Goal: Find specific fact: Find contact information

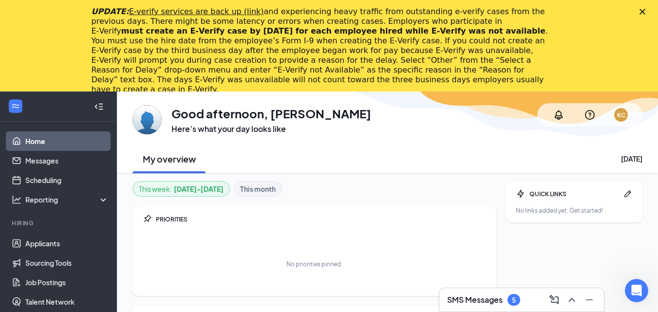
click at [650, 11] on div "Close" at bounding box center [645, 12] width 10 height 6
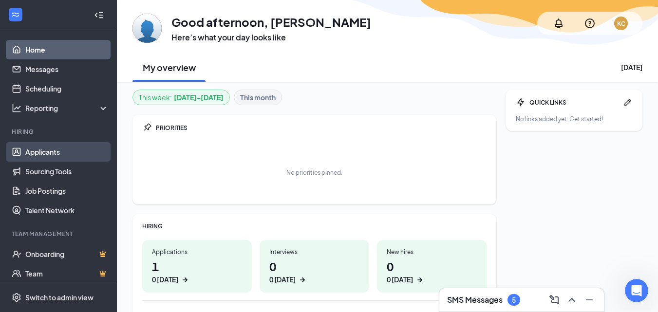
click at [50, 152] on link "Applicants" at bounding box center [66, 151] width 83 height 19
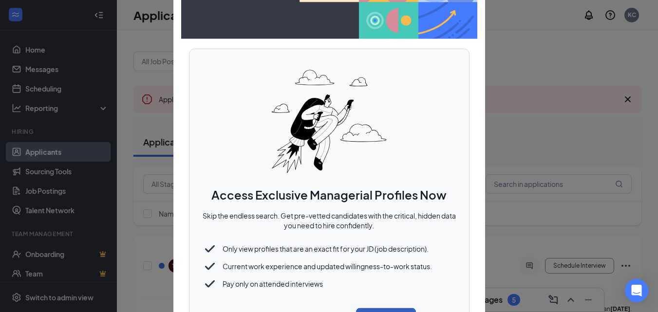
click at [377, 310] on button "Unlock now" at bounding box center [386, 317] width 60 height 19
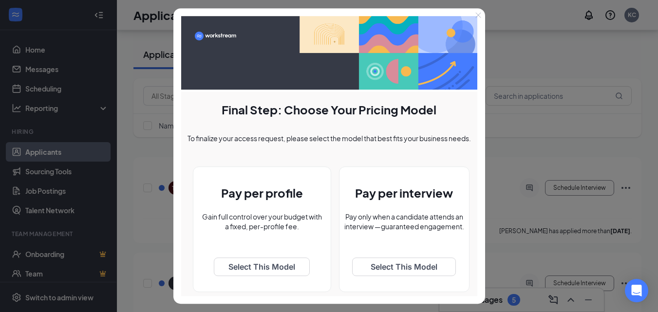
scroll to position [146, 0]
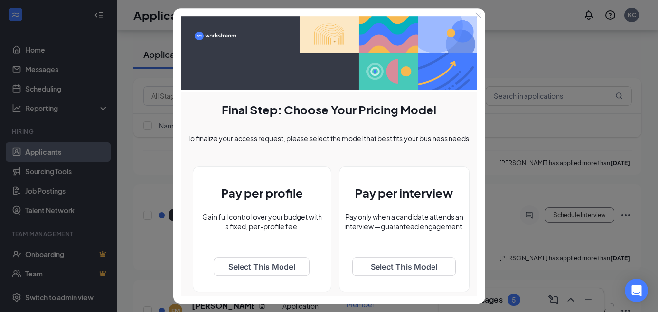
click at [478, 16] on icon "Close" at bounding box center [479, 15] width 6 height 6
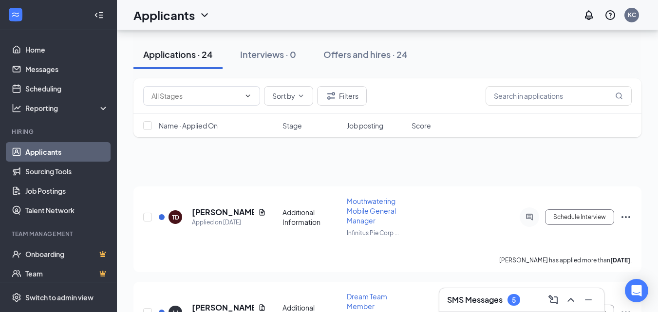
scroll to position [0, 0]
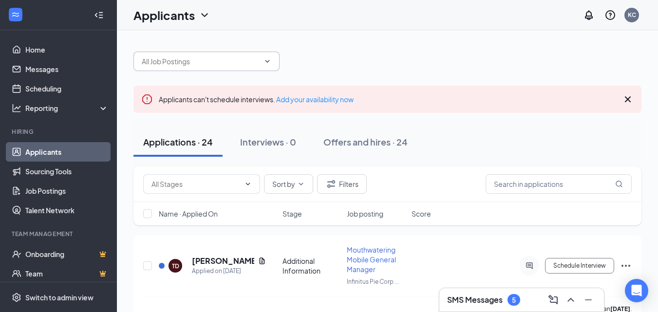
click at [208, 62] on input "text" at bounding box center [201, 61] width 118 height 11
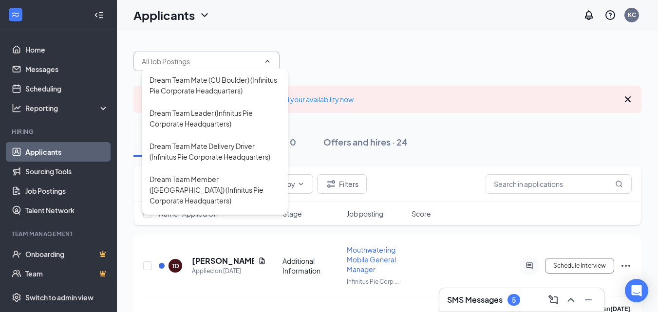
click at [584, 142] on div "Applications · 24 Interviews · 0 Offers and hires · 24" at bounding box center [388, 142] width 508 height 29
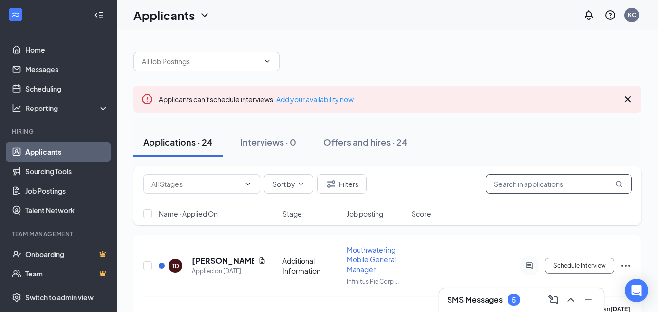
click at [546, 186] on input "text" at bounding box center [559, 183] width 146 height 19
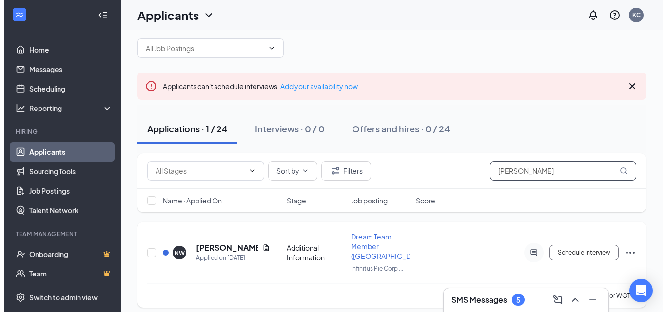
scroll to position [20, 0]
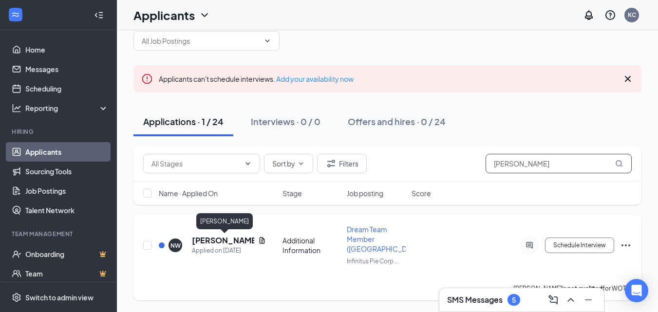
type input "[PERSON_NAME]"
click at [238, 241] on h5 "[PERSON_NAME]" at bounding box center [223, 240] width 62 height 11
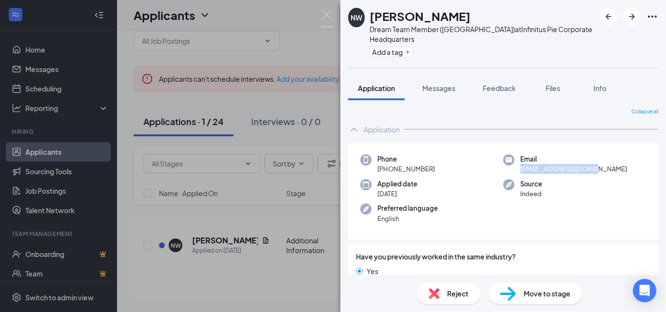
drag, startPoint x: 517, startPoint y: 169, endPoint x: 594, endPoint y: 171, distance: 76.5
click at [594, 171] on div "Email [EMAIL_ADDRESS][DOMAIN_NAME]" at bounding box center [574, 164] width 143 height 20
copy span "[EMAIL_ADDRESS][DOMAIN_NAME]"
